Goal: Use online tool/utility: Utilize a website feature to perform a specific function

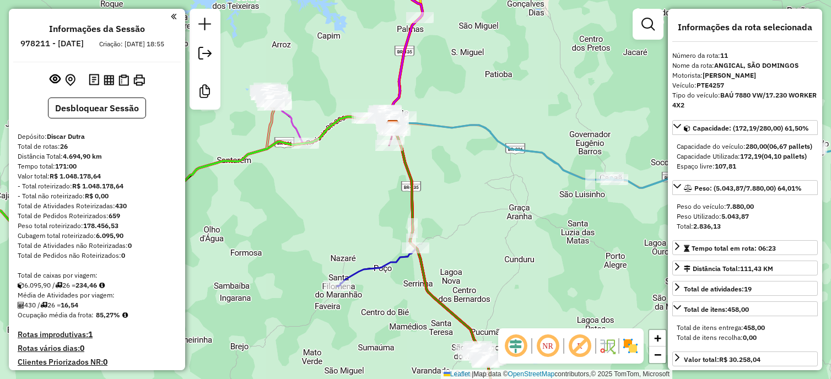
select select "*********"
click at [92, 289] on strong "234,46" at bounding box center [87, 285] width 22 height 8
copy strong "234,46"
